Goal: Task Accomplishment & Management: Manage account settings

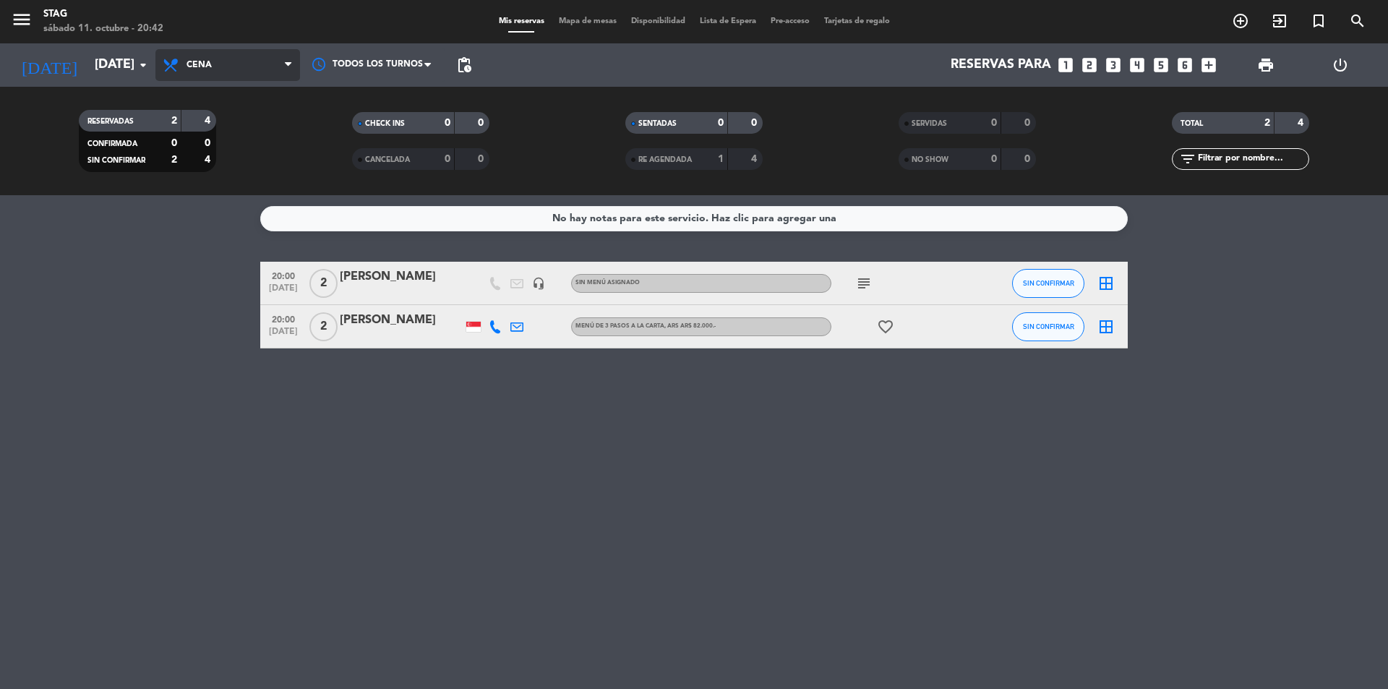
click at [270, 59] on span "Cena" at bounding box center [227, 65] width 145 height 32
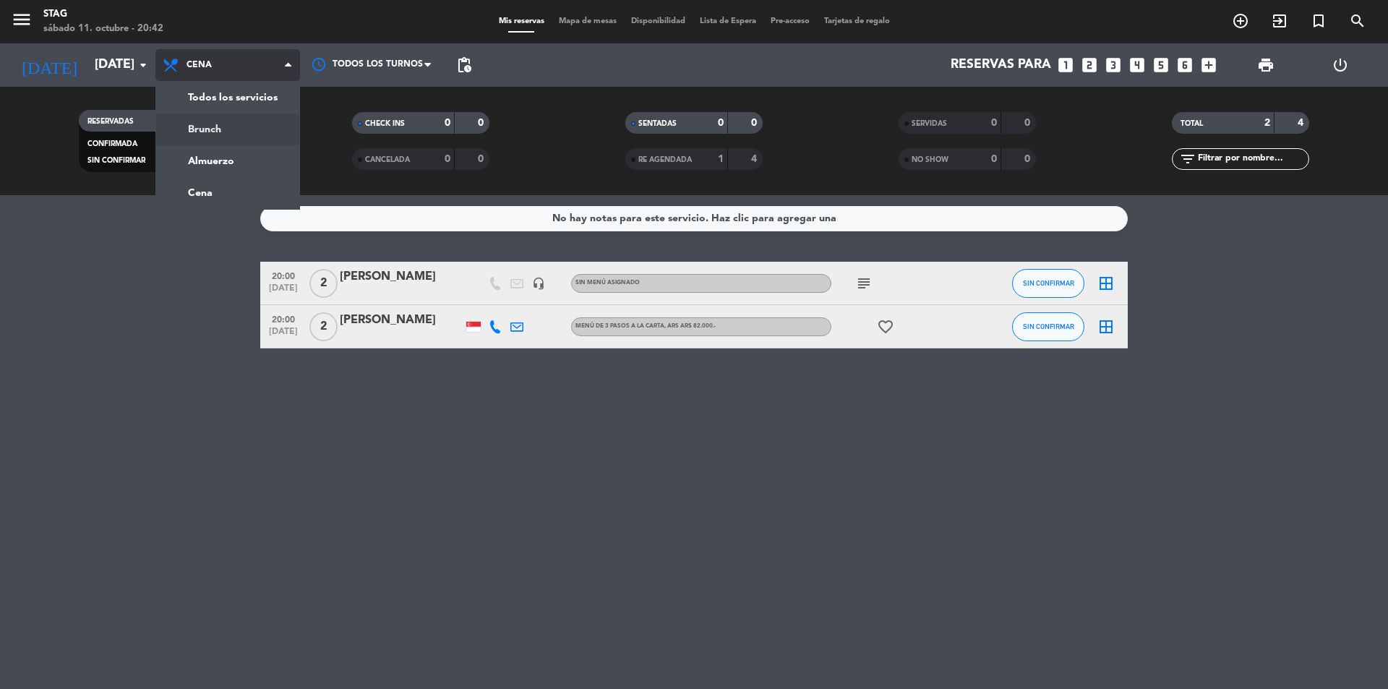
click at [257, 127] on div "menu STAG [DATE] 11. octubre - 20:42 Mis reservas Mapa de mesas Disponibilidad …" at bounding box center [694, 97] width 1388 height 195
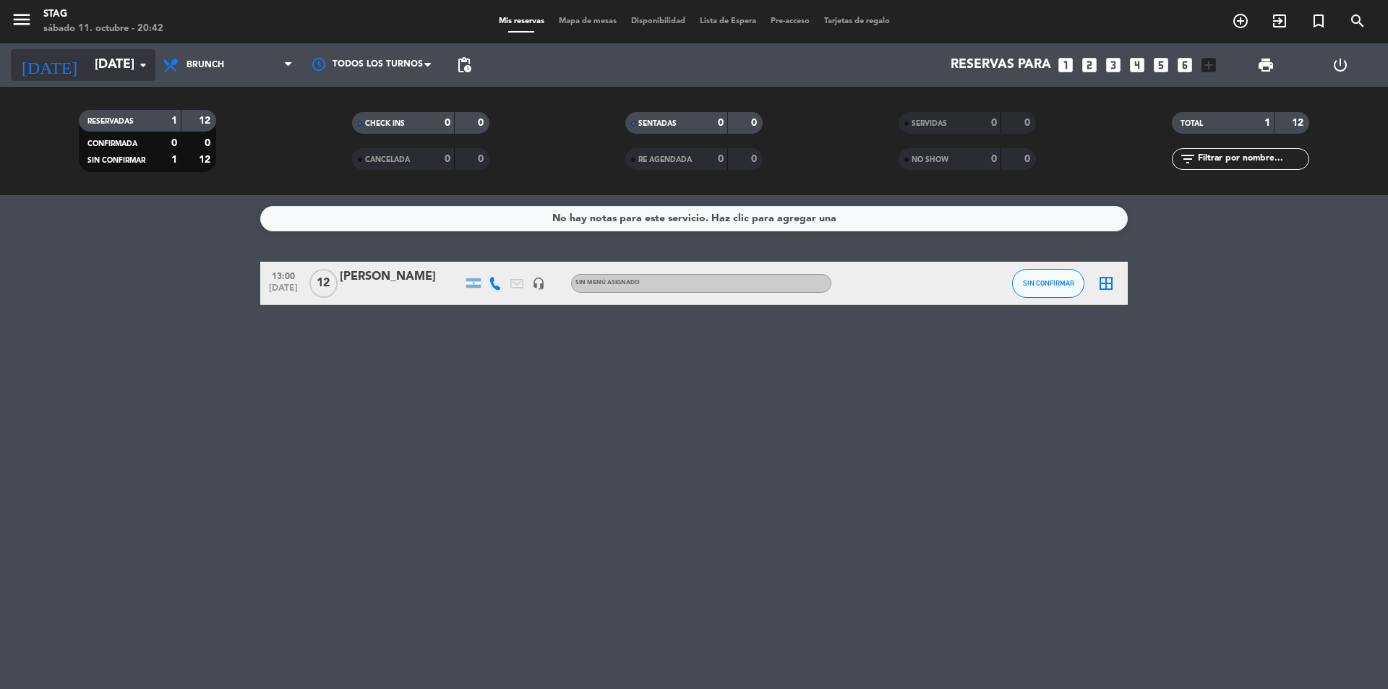
click at [91, 64] on input "[DATE]" at bounding box center [171, 65] width 168 height 29
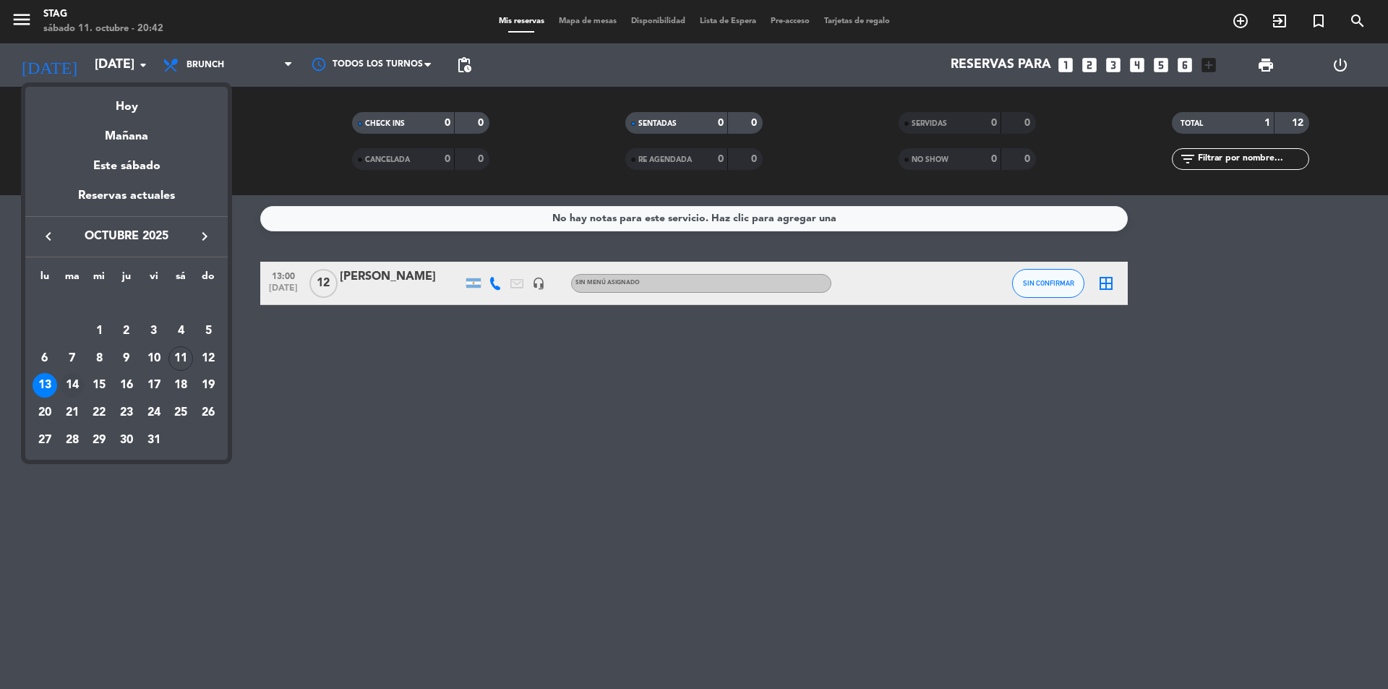
click at [74, 383] on div "14" at bounding box center [72, 385] width 25 height 25
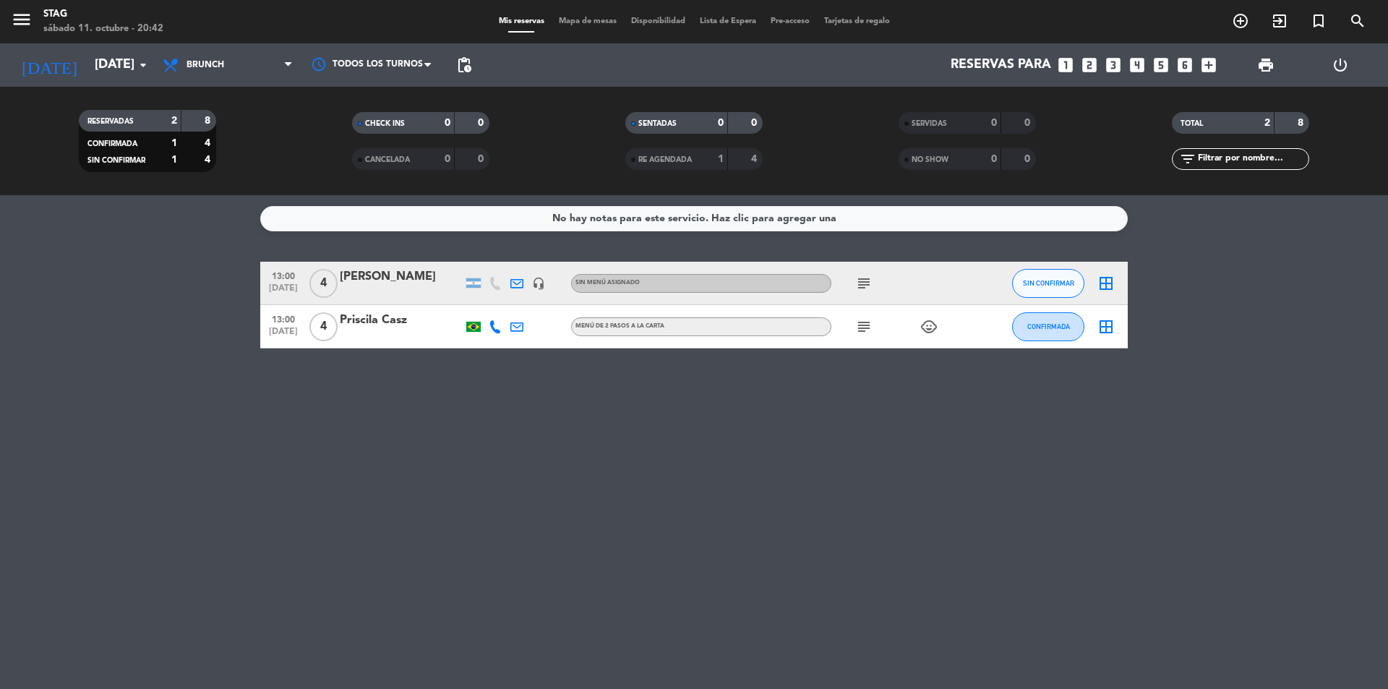
click at [323, 283] on span "4" at bounding box center [323, 283] width 28 height 29
click at [360, 363] on div "No hay notas para este servicio. Haz clic para agregar una 13:00 [DATE] 4 STAG …" at bounding box center [694, 442] width 1388 height 494
click at [866, 289] on icon "subject" at bounding box center [863, 283] width 17 height 17
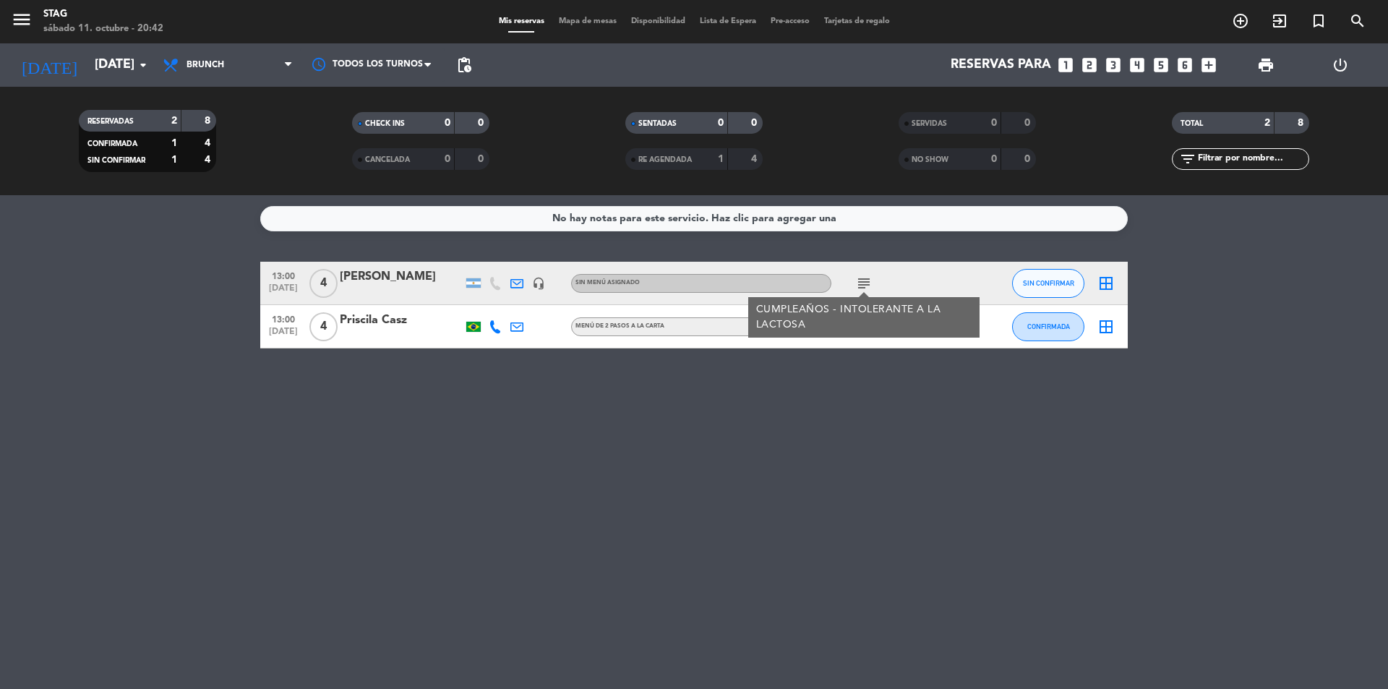
click at [835, 397] on div "No hay notas para este servicio. Haz clic para agregar una 13:00 [DATE] 4 [PERS…" at bounding box center [694, 442] width 1388 height 494
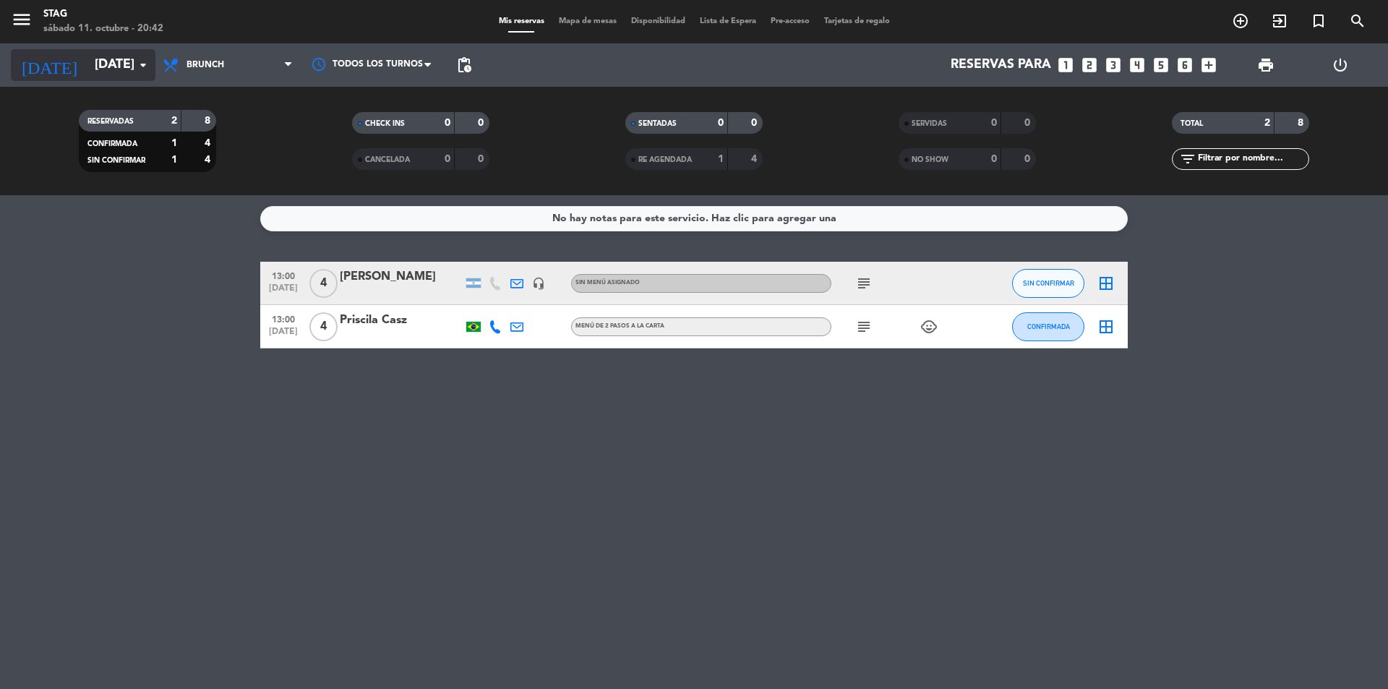
click at [120, 54] on input "[DATE]" at bounding box center [171, 65] width 168 height 29
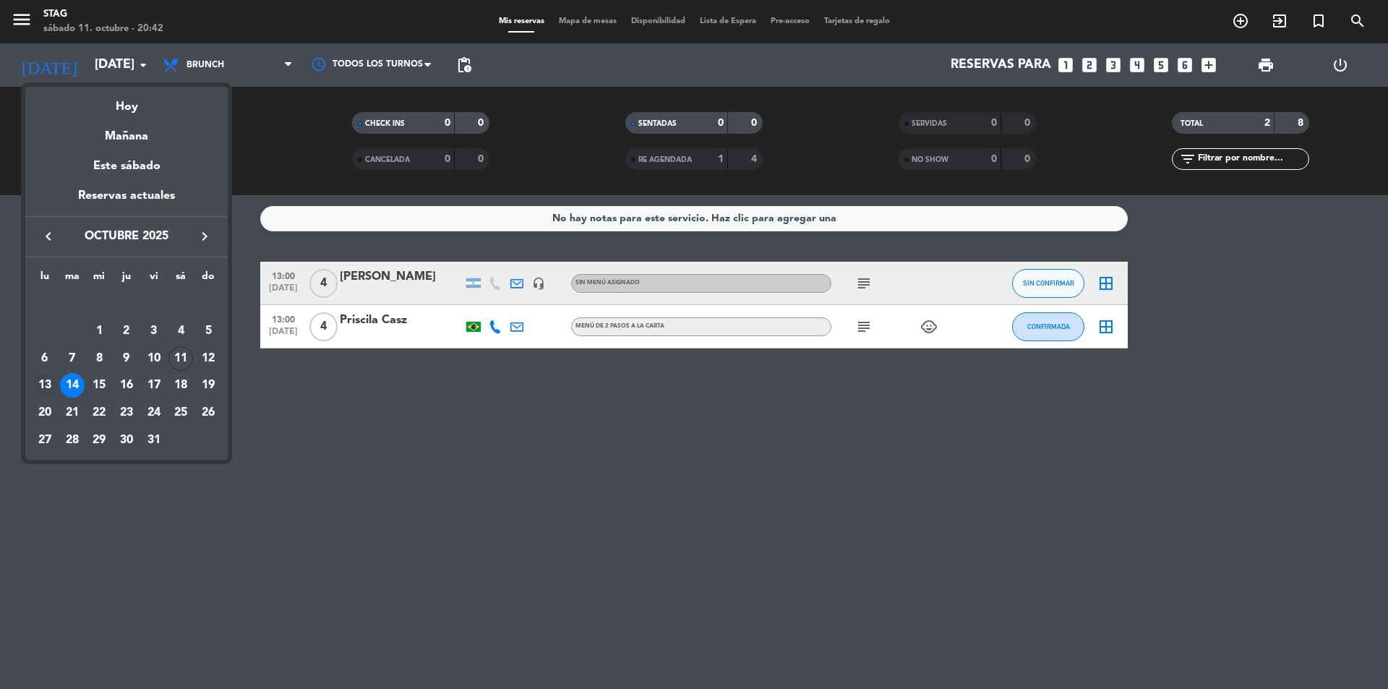
click at [52, 382] on div "13" at bounding box center [45, 385] width 25 height 25
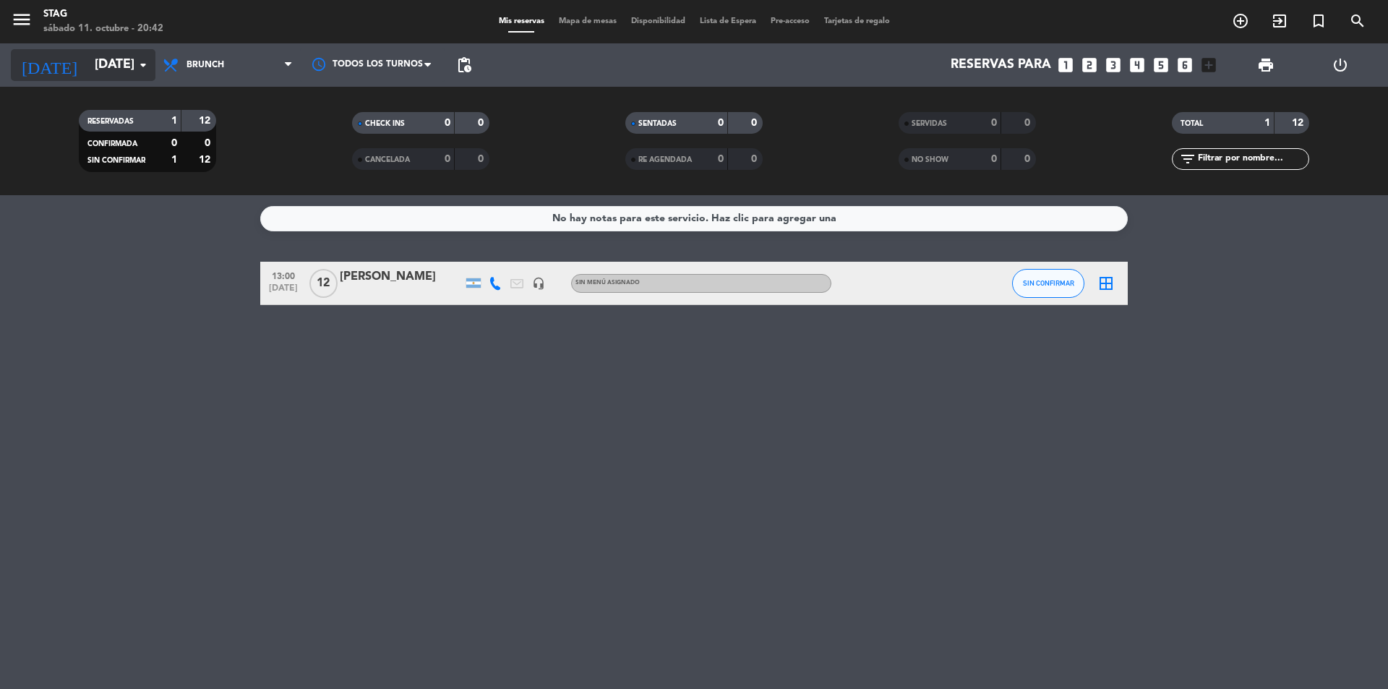
click at [130, 65] on input "[DATE]" at bounding box center [171, 65] width 168 height 29
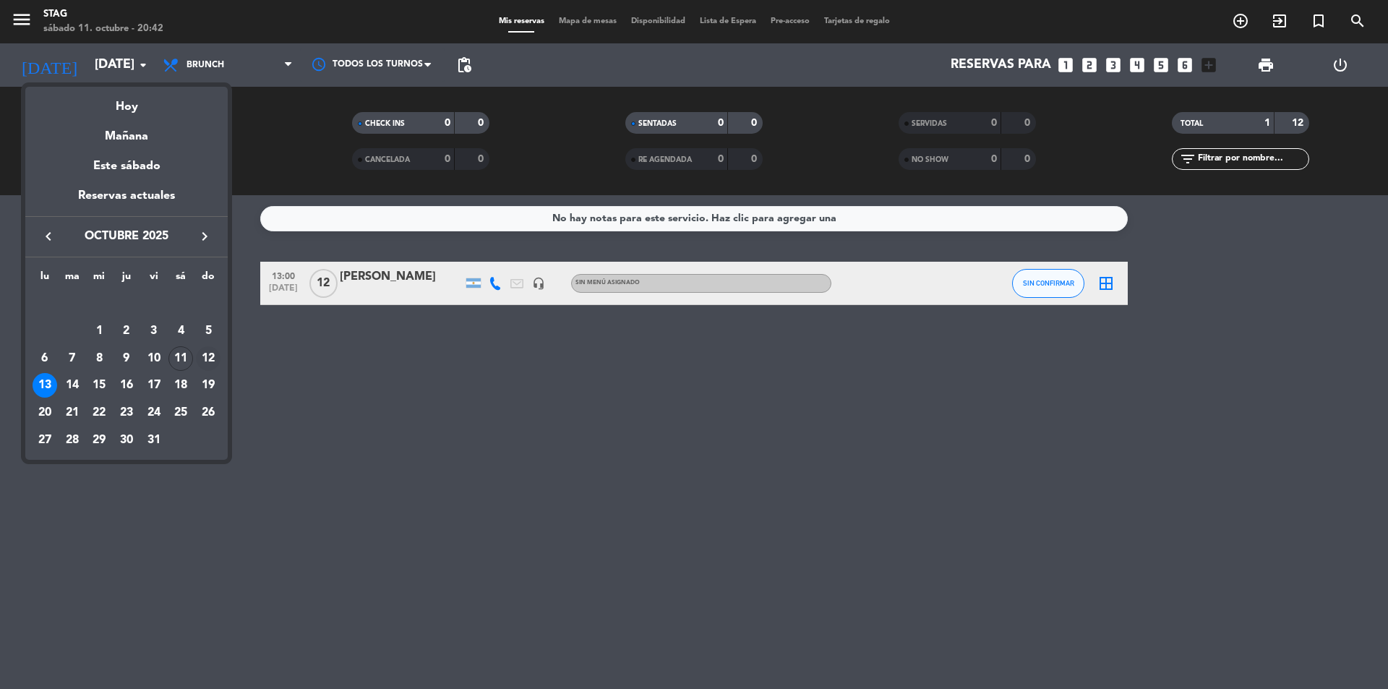
click at [203, 348] on div "12" at bounding box center [208, 358] width 25 height 25
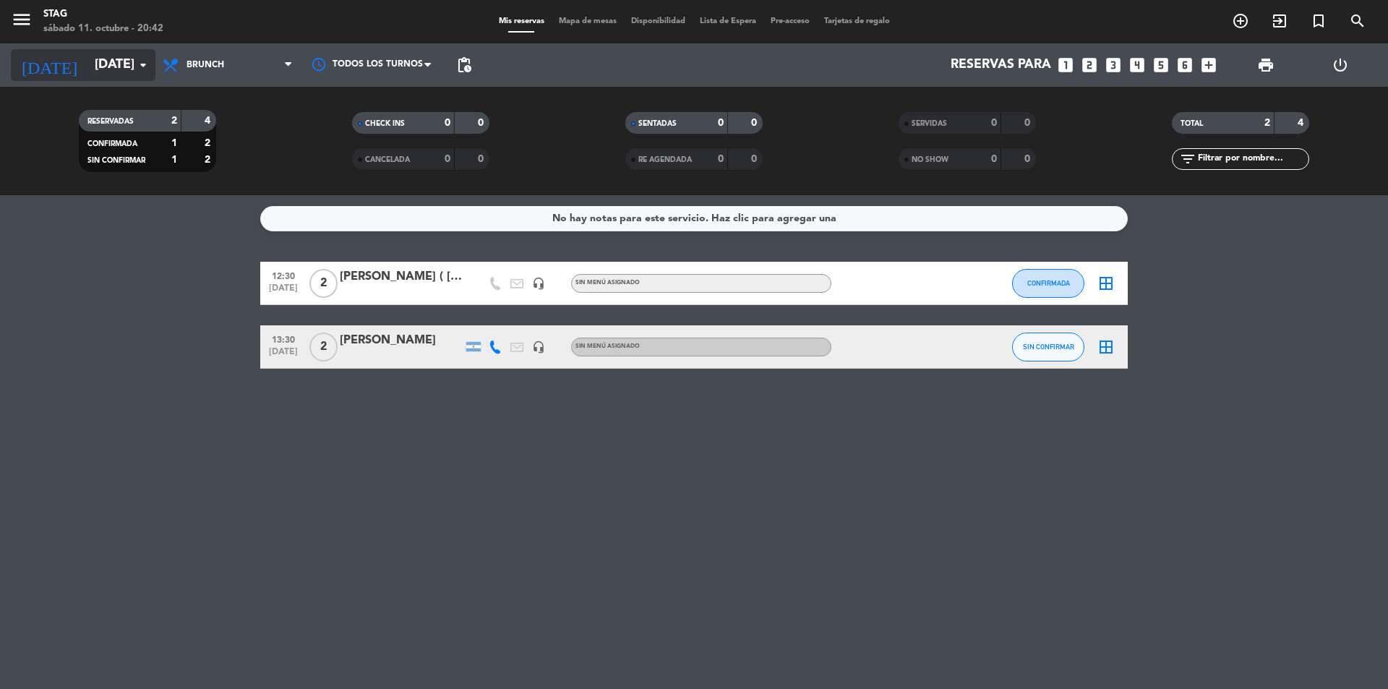
click at [145, 70] on icon "arrow_drop_down" at bounding box center [142, 64] width 17 height 17
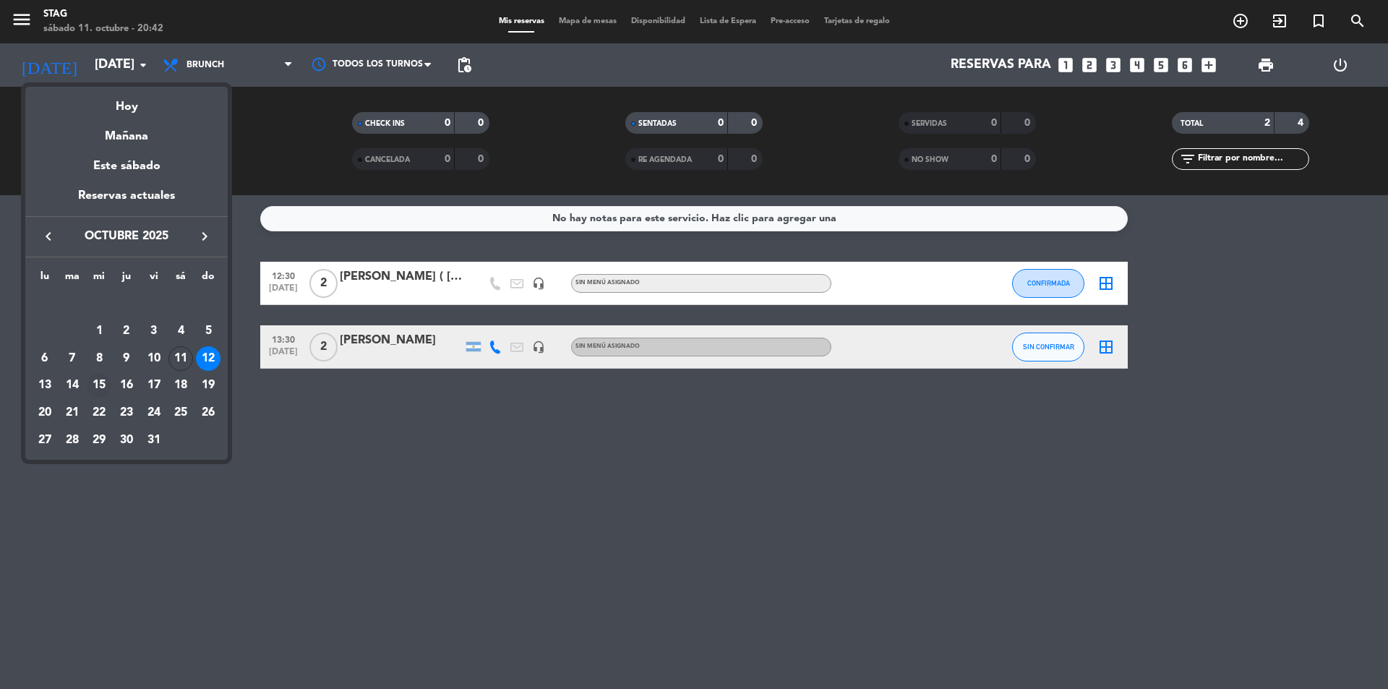
click at [106, 377] on div "15" at bounding box center [99, 385] width 25 height 25
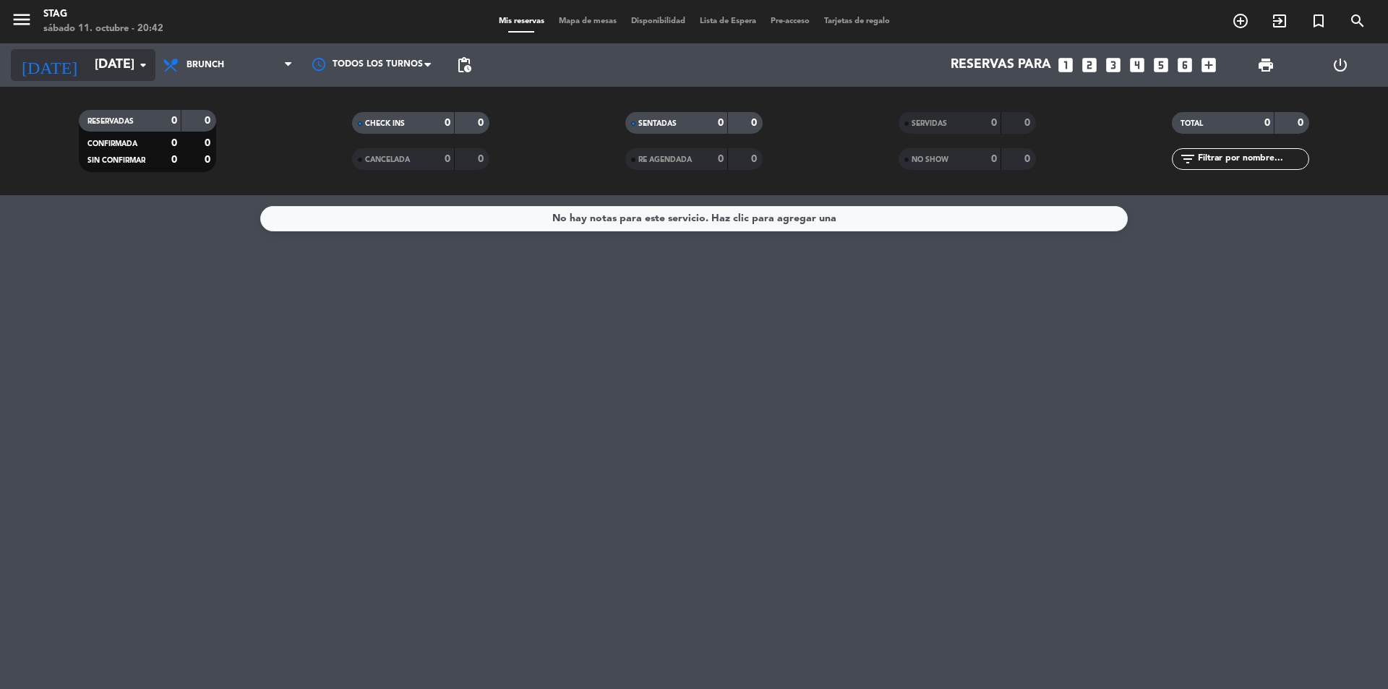
click at [131, 56] on input "[DATE]" at bounding box center [171, 65] width 168 height 29
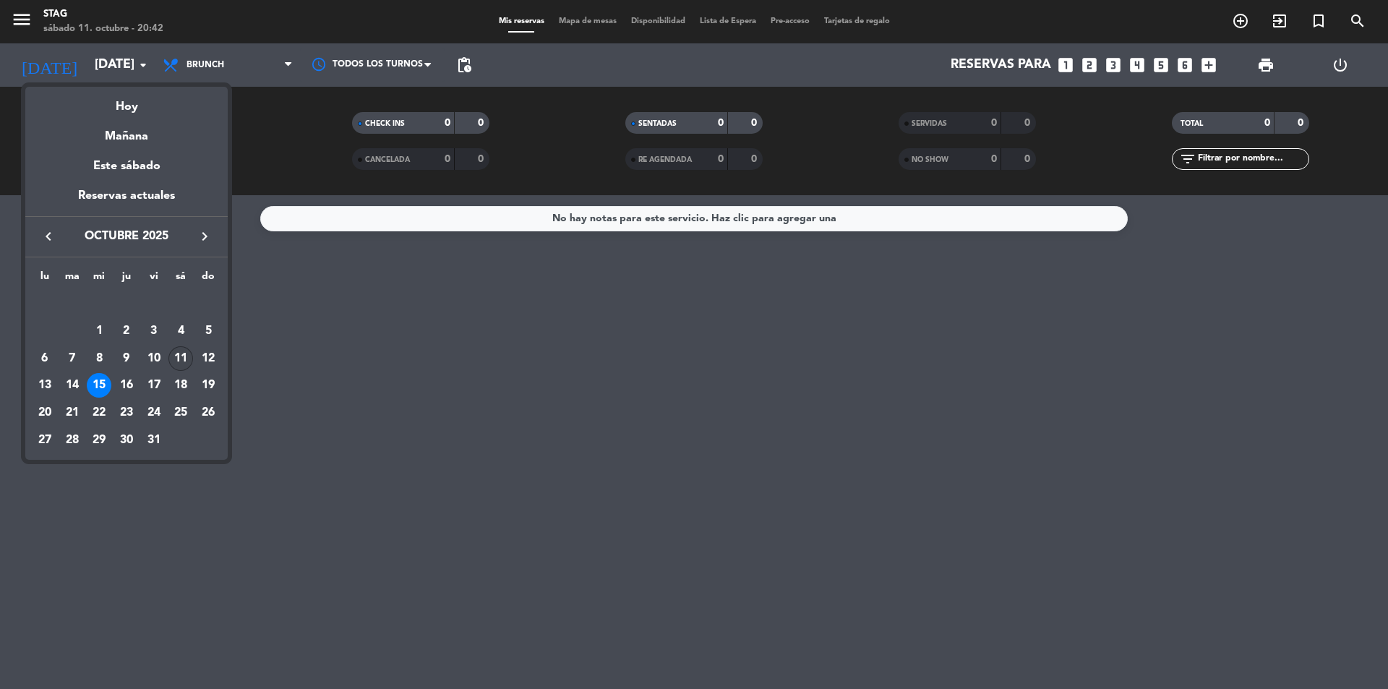
click at [171, 353] on div "11" at bounding box center [180, 358] width 25 height 25
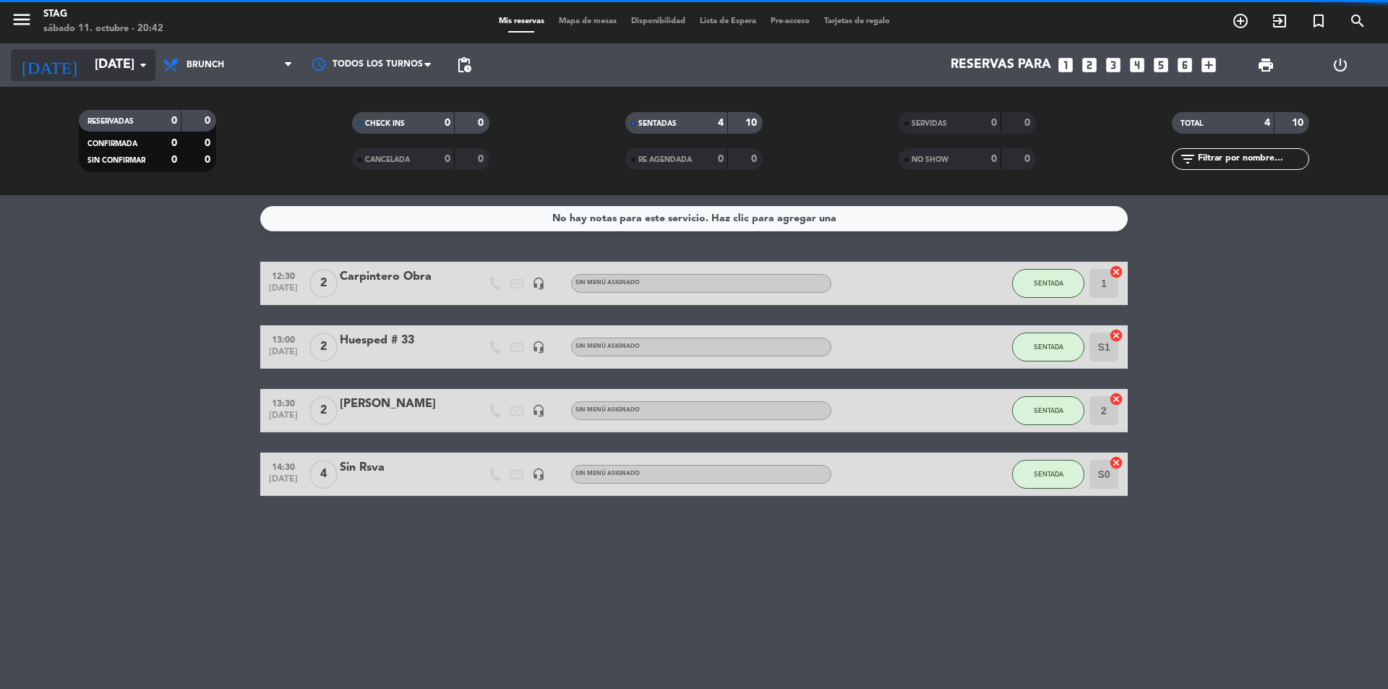
click at [127, 66] on input "[DATE]" at bounding box center [171, 65] width 168 height 29
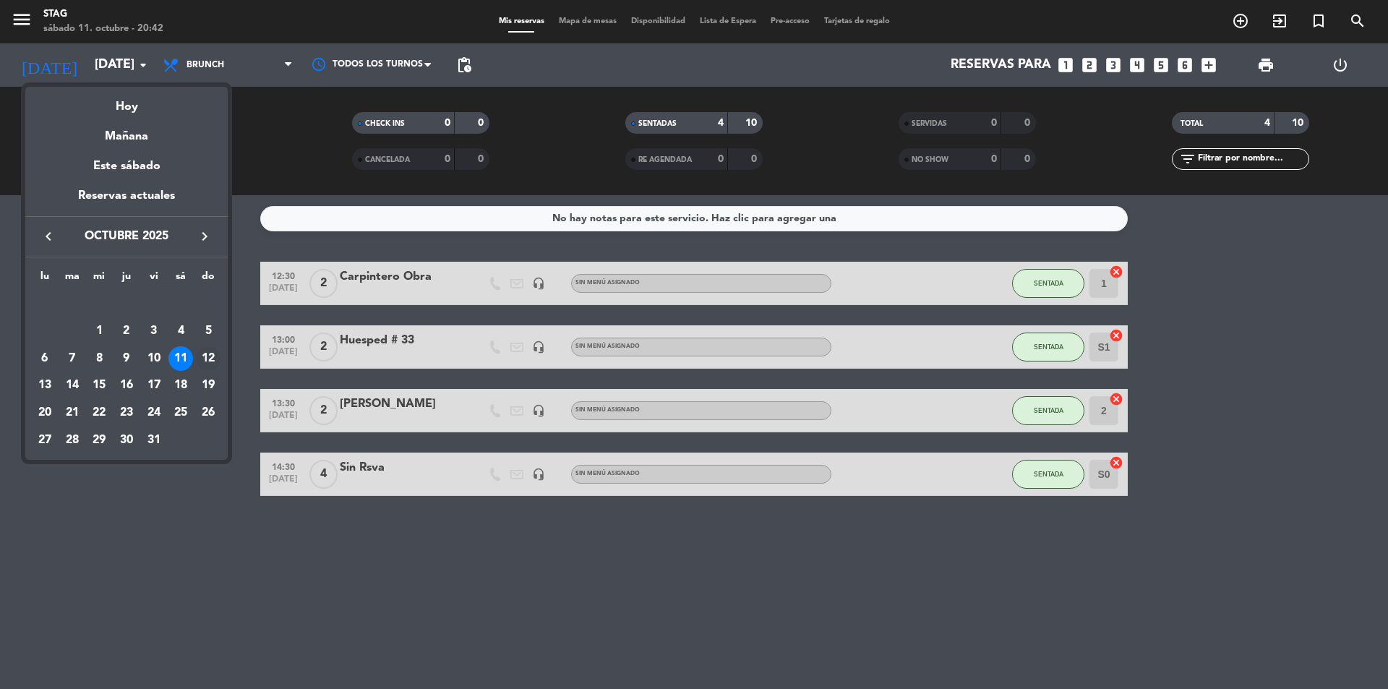
click at [209, 357] on div "12" at bounding box center [208, 358] width 25 height 25
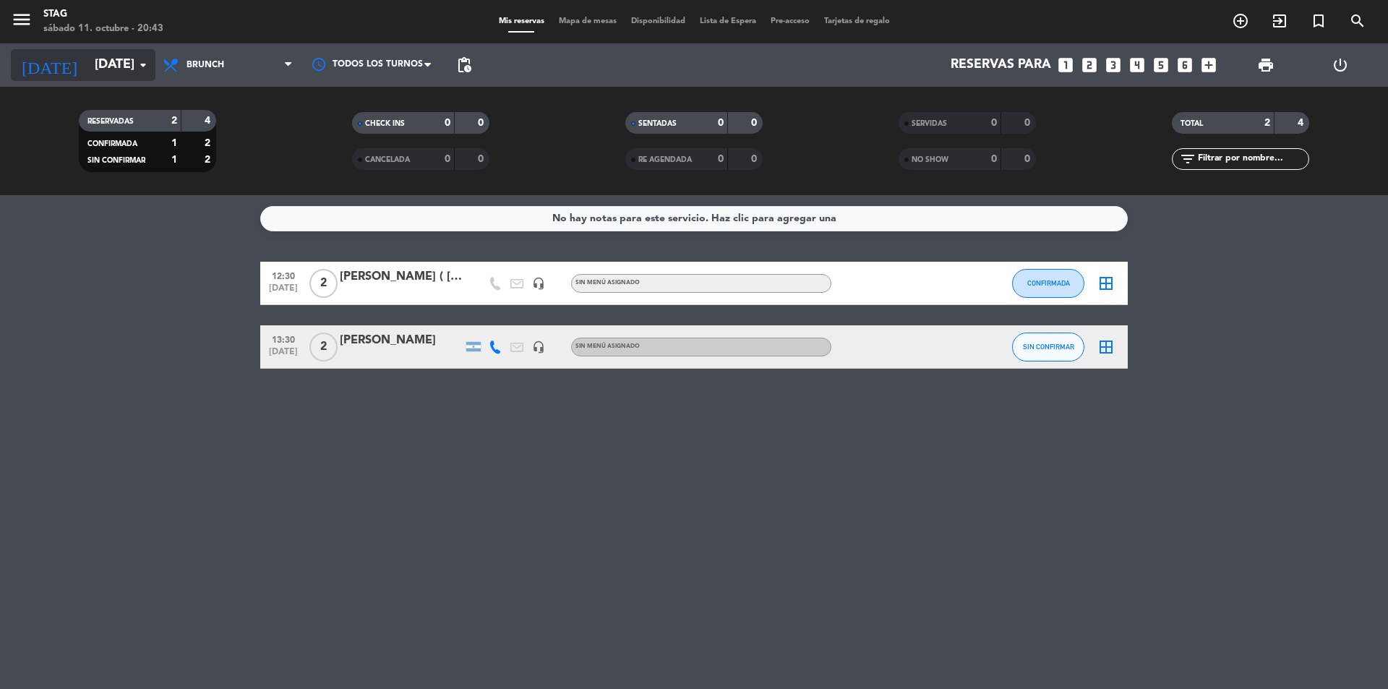
click at [87, 68] on input "[DATE]" at bounding box center [171, 65] width 168 height 29
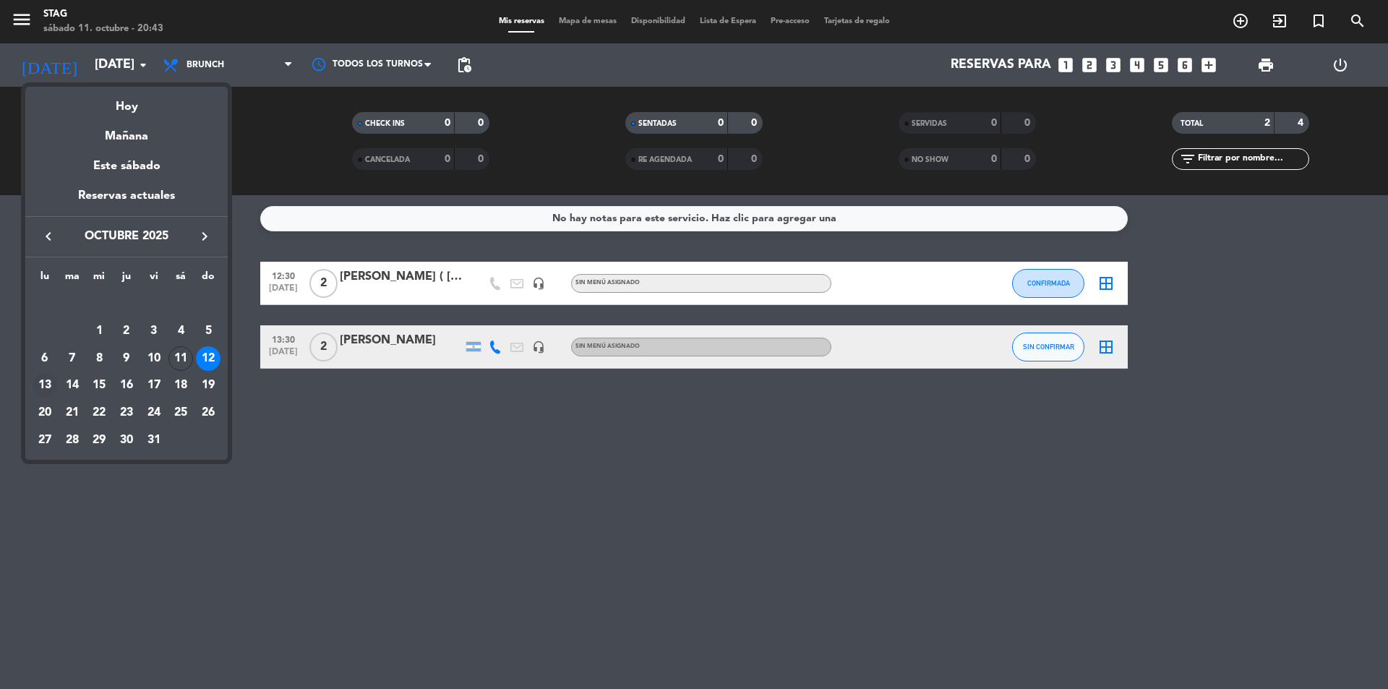
click at [42, 384] on div "13" at bounding box center [45, 385] width 25 height 25
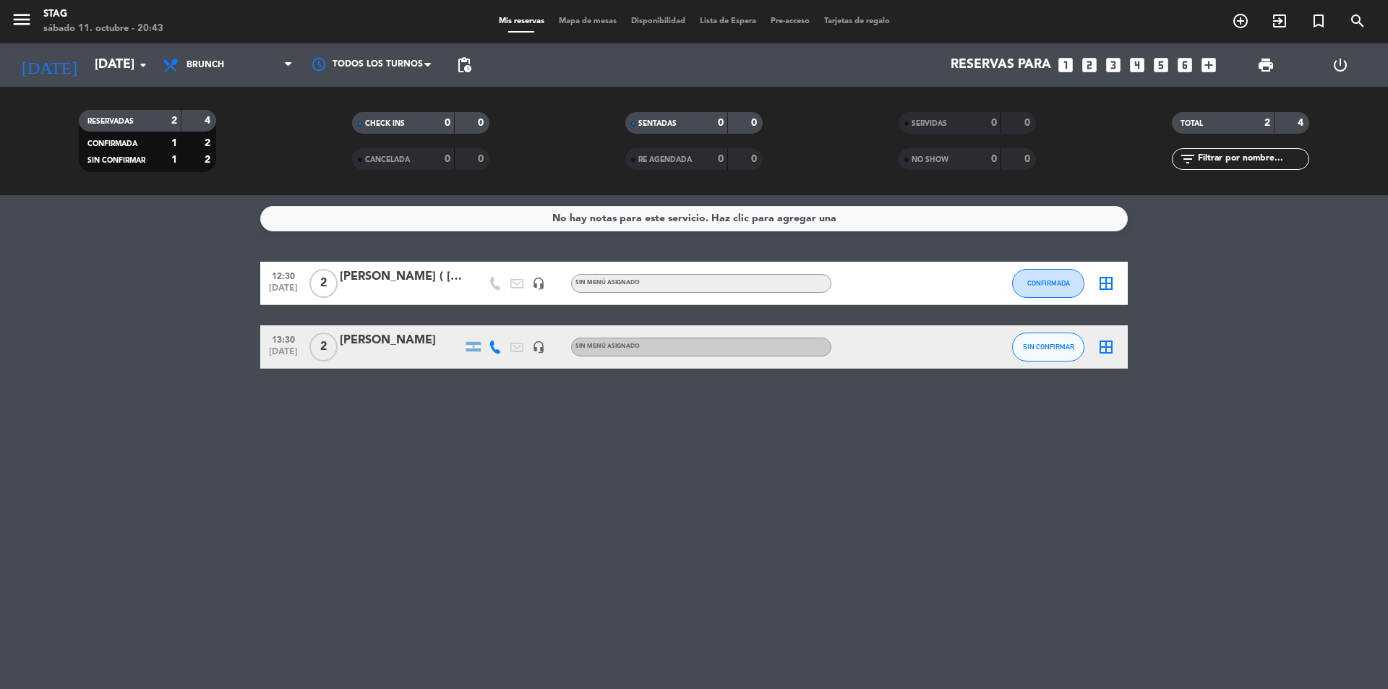
type input "[DATE]"
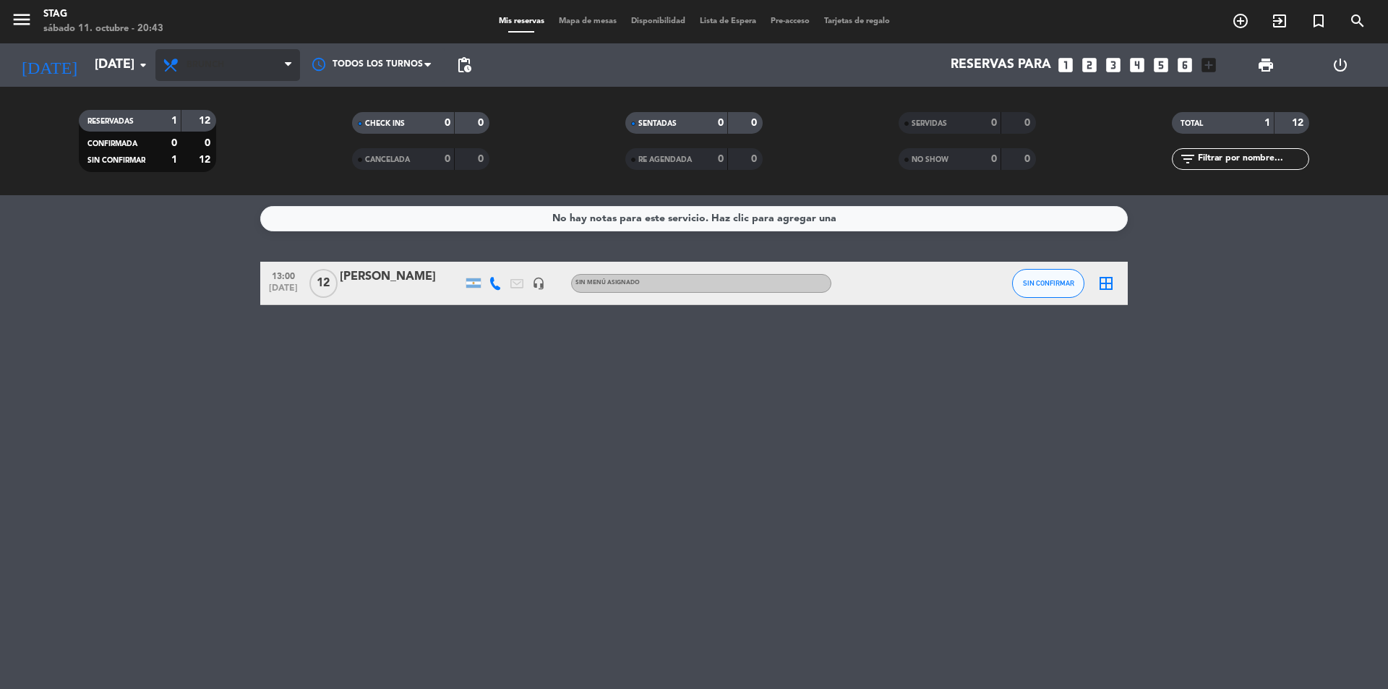
click at [191, 66] on span "Brunch" at bounding box center [205, 65] width 38 height 10
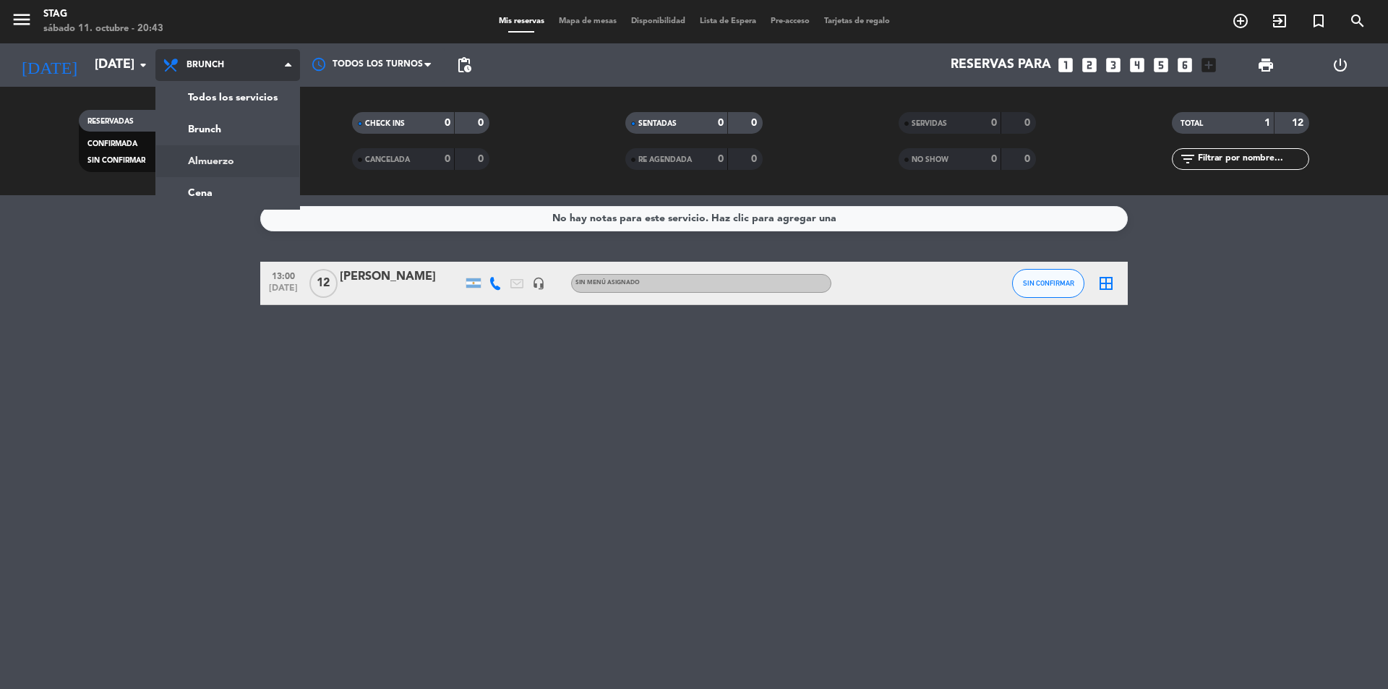
click at [200, 176] on div "menu STAG [DATE] 11. octubre - 20:43 Mis reservas Mapa de mesas Disponibilidad …" at bounding box center [694, 97] width 1388 height 195
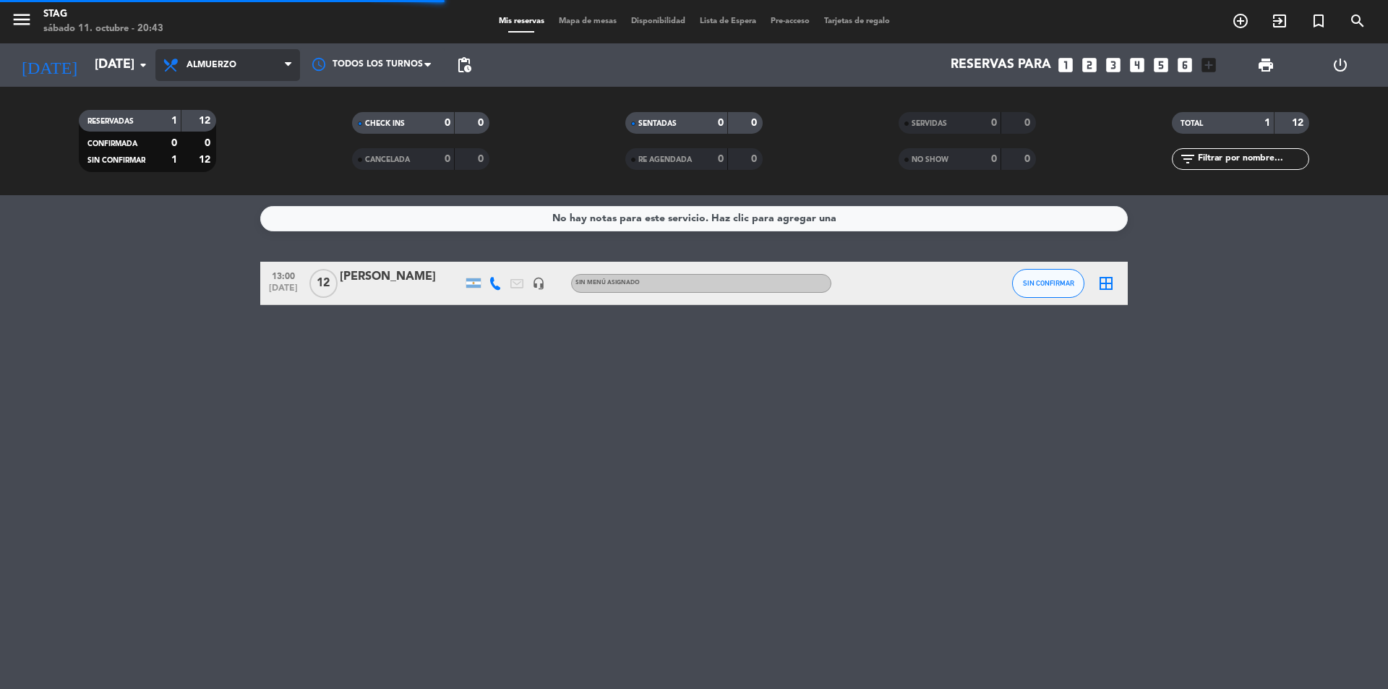
drag, startPoint x: 215, startPoint y: 73, endPoint x: 207, endPoint y: 87, distance: 16.5
click at [215, 73] on span "Almuerzo" at bounding box center [227, 65] width 145 height 32
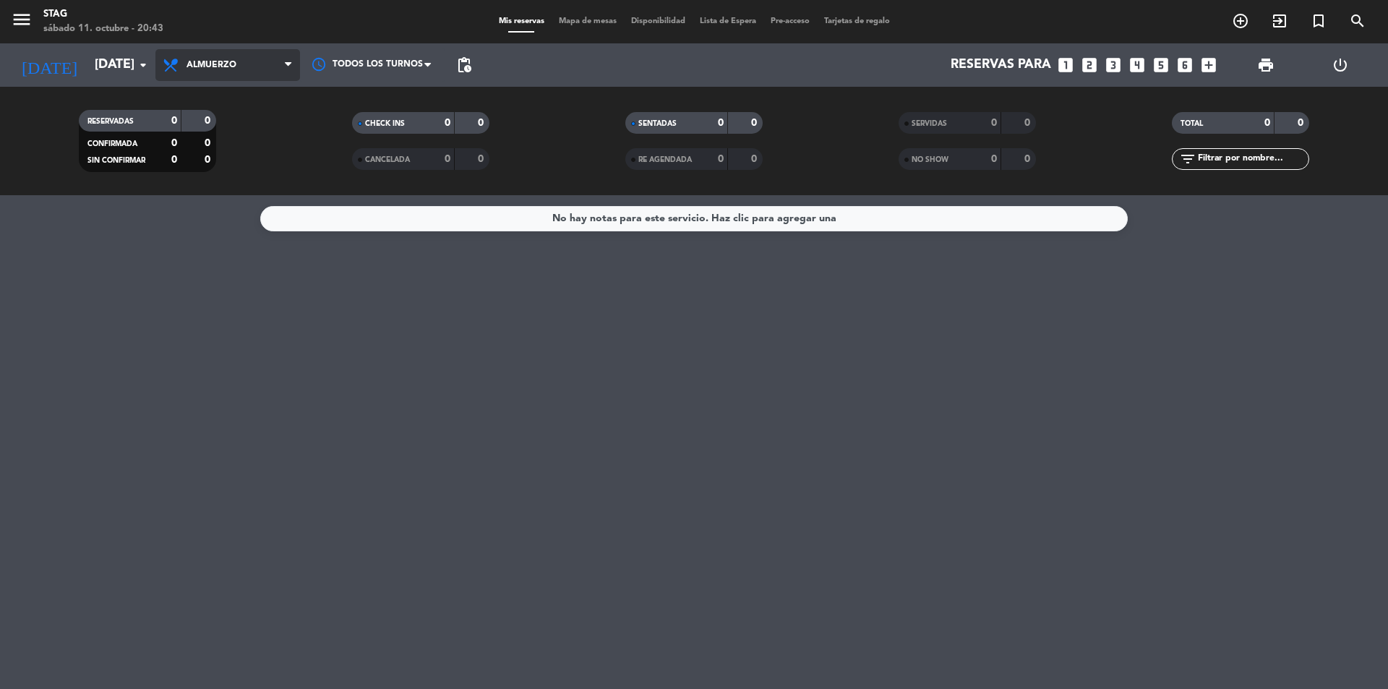
click at [231, 71] on span "Almuerzo" at bounding box center [227, 65] width 145 height 32
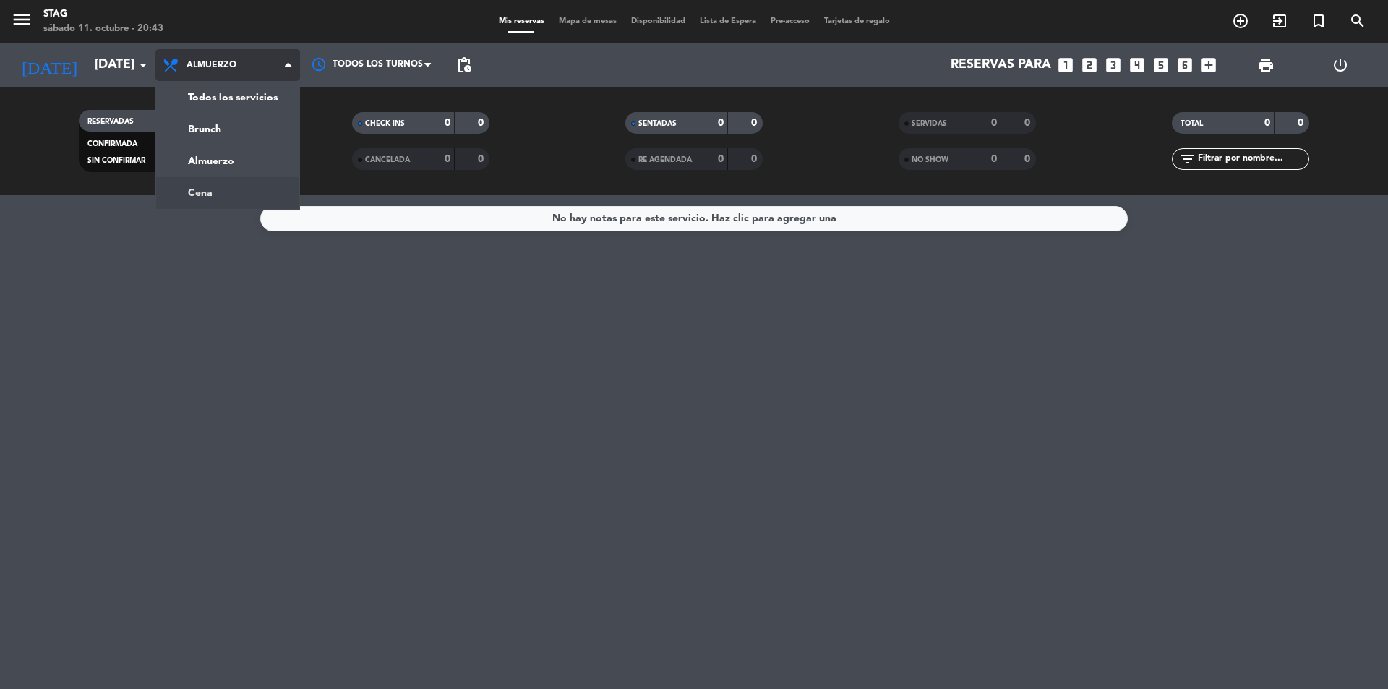
click at [205, 183] on div "menu STAG [DATE] 11. octubre - 20:43 Mis reservas Mapa de mesas Disponibilidad …" at bounding box center [694, 97] width 1388 height 195
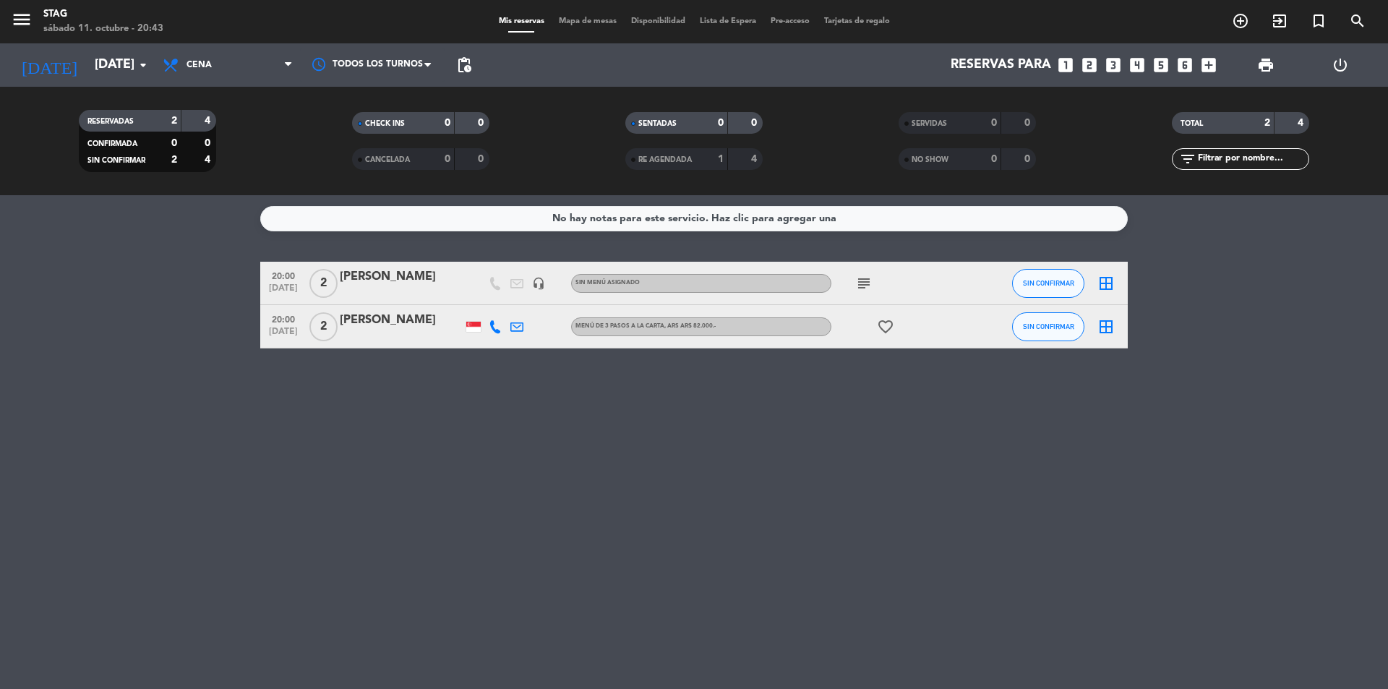
click at [863, 281] on icon "subject" at bounding box center [863, 283] width 17 height 17
click at [1080, 281] on button "SIN CONFIRMAR" at bounding box center [1048, 283] width 72 height 29
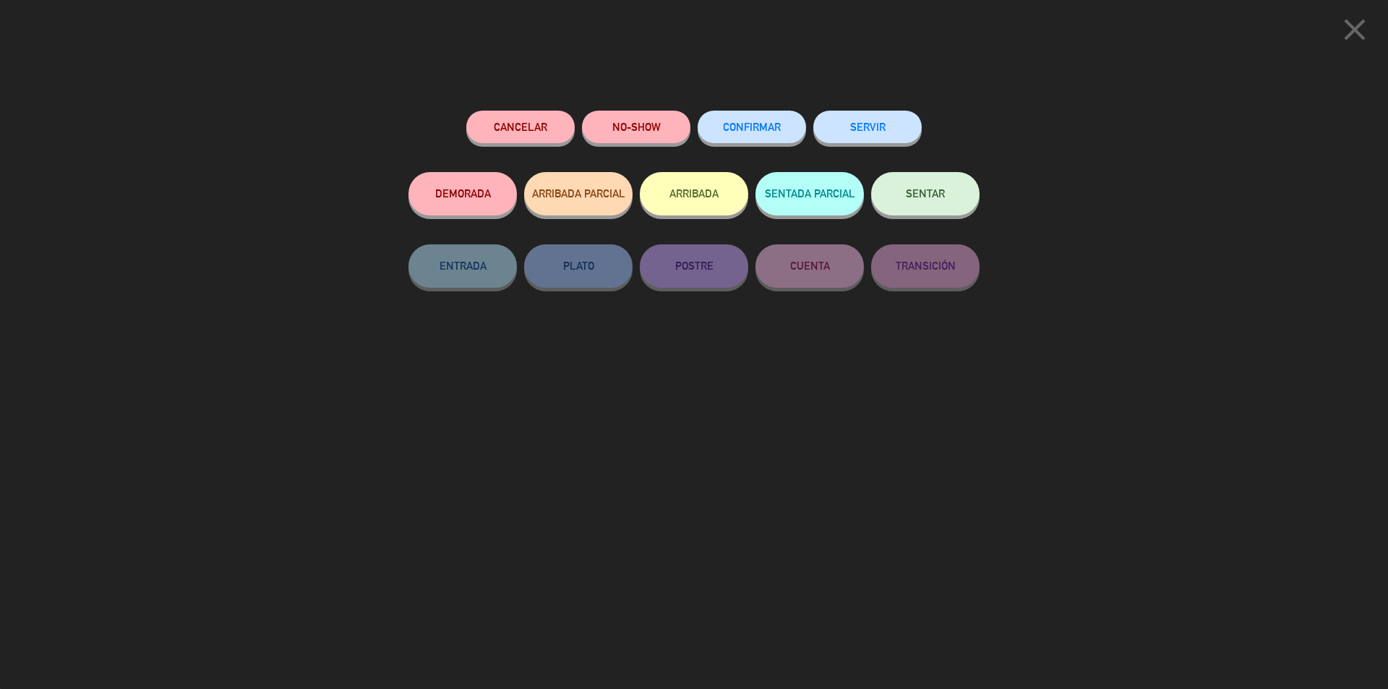
click at [527, 126] on button "Cancelar" at bounding box center [520, 127] width 108 height 33
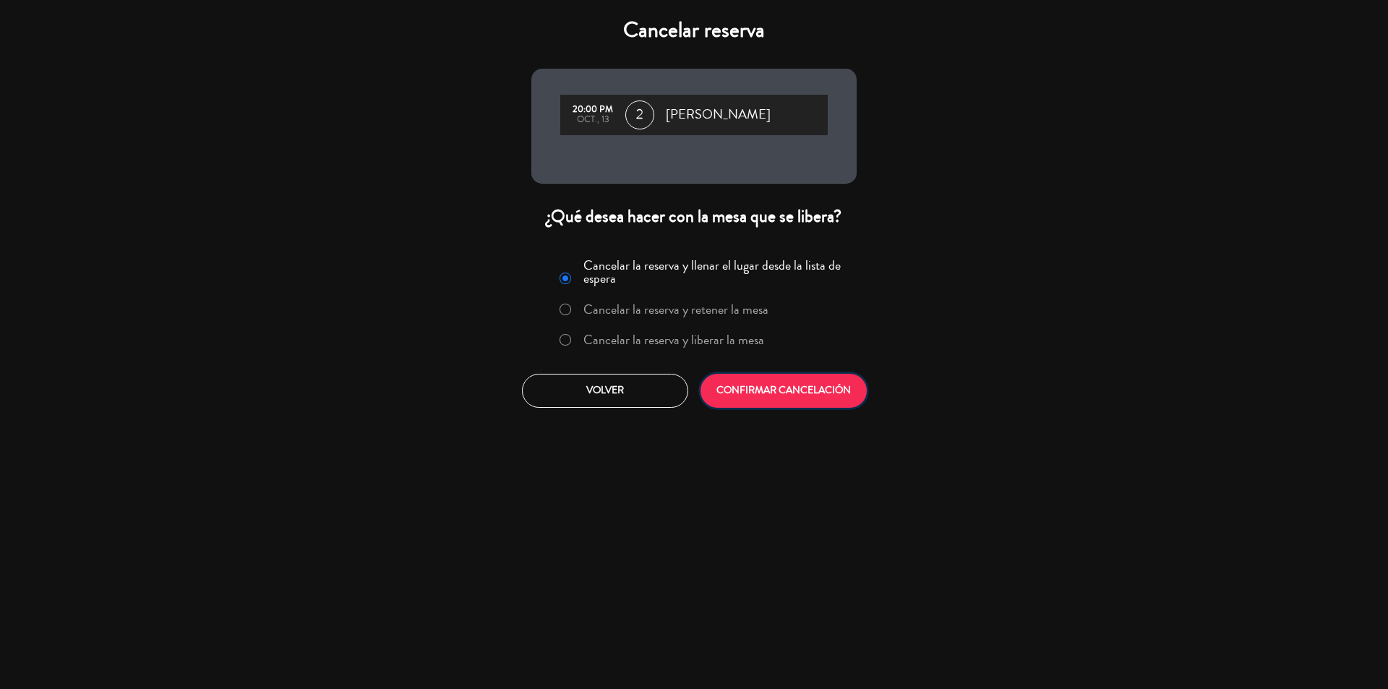
click at [757, 395] on button "CONFIRMAR CANCELACIÓN" at bounding box center [783, 391] width 166 height 34
